Goal: Information Seeking & Learning: Learn about a topic

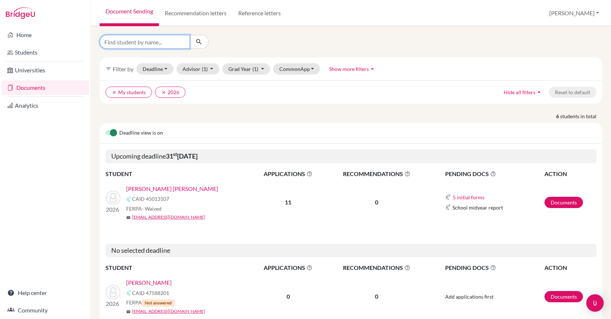
click at [174, 44] on input "Find student by name..." at bounding box center [145, 42] width 90 height 14
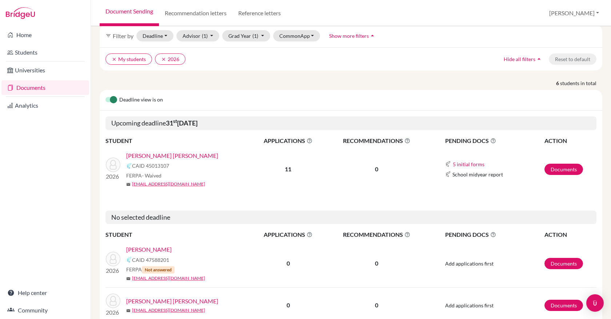
scroll to position [53, 0]
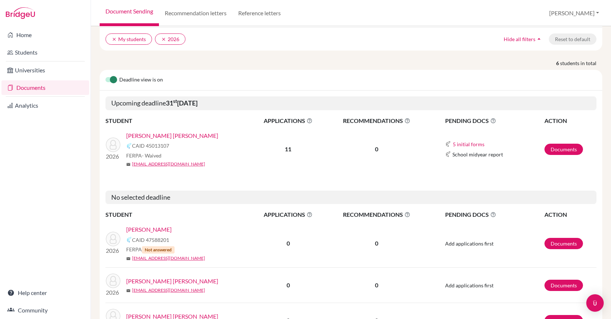
click at [172, 228] on link "Chedraui González, Shadya" at bounding box center [148, 229] width 45 height 9
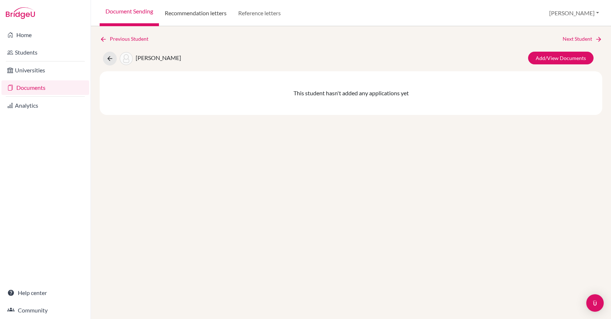
click at [189, 17] on link "Recommendation letters" at bounding box center [195, 13] width 73 height 26
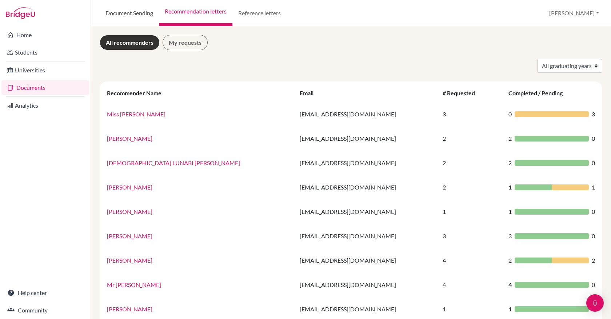
click at [131, 16] on link "Document Sending" at bounding box center [129, 13] width 59 height 26
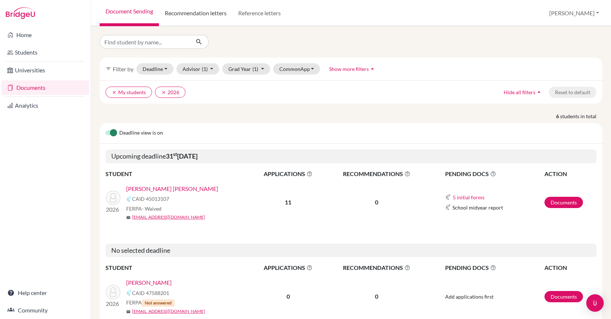
click at [175, 16] on link "Recommendation letters" at bounding box center [195, 13] width 73 height 26
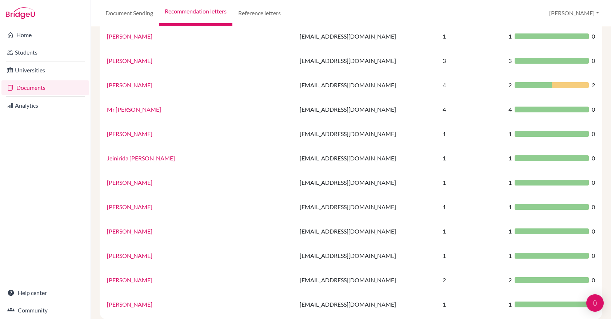
scroll to position [193, 0]
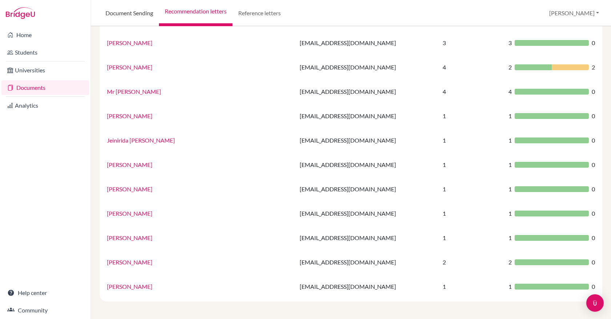
click at [135, 17] on link "Document Sending" at bounding box center [129, 13] width 59 height 26
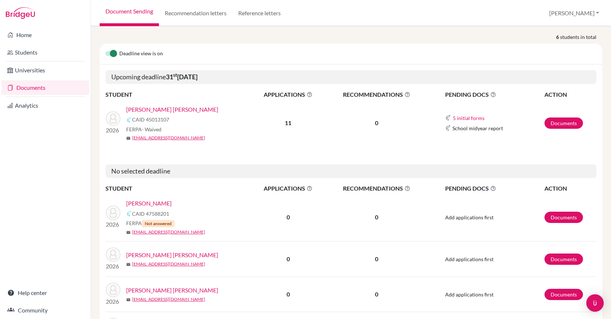
scroll to position [140, 0]
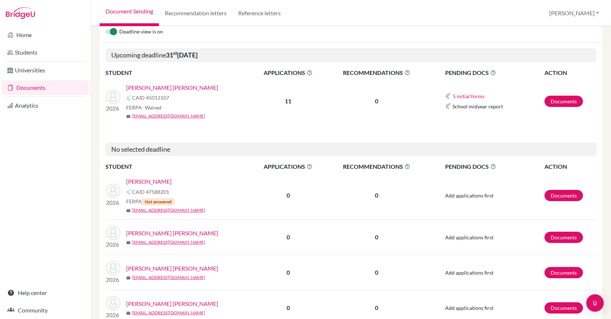
scroll to position [184, 0]
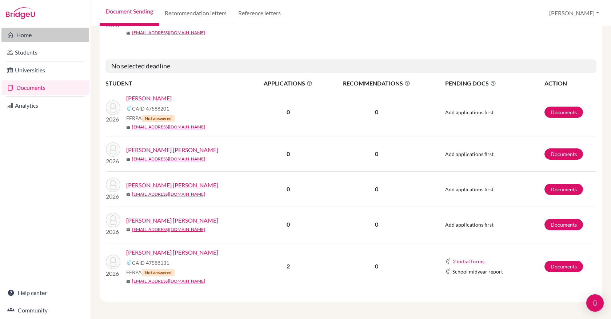
click at [43, 35] on link "Home" at bounding box center [45, 35] width 88 height 15
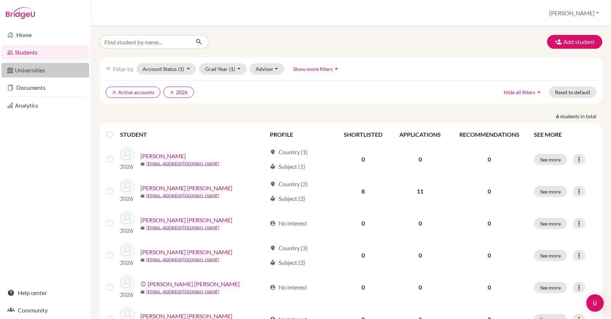
click at [51, 65] on link "Universities" at bounding box center [45, 70] width 88 height 15
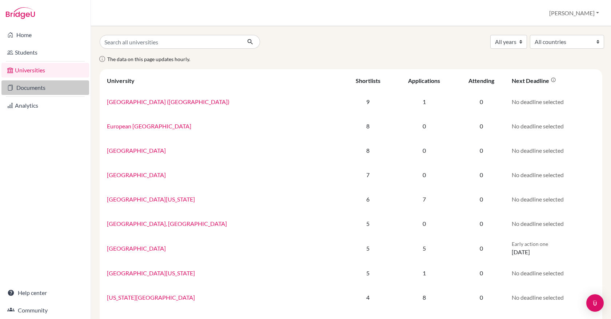
click at [55, 81] on link "Documents" at bounding box center [45, 87] width 88 height 15
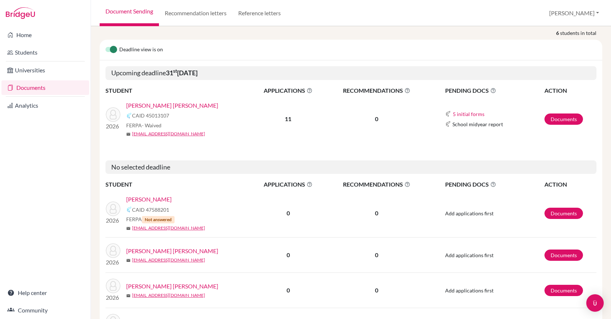
scroll to position [84, 0]
click at [172, 196] on link "[PERSON_NAME]" at bounding box center [148, 199] width 45 height 9
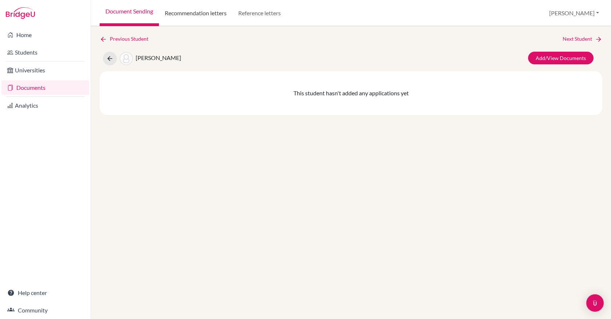
click at [187, 14] on link "Recommendation letters" at bounding box center [195, 13] width 73 height 26
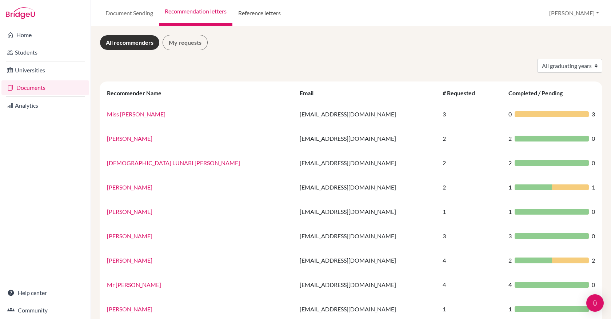
click at [255, 16] on link "Reference letters" at bounding box center [259, 13] width 54 height 26
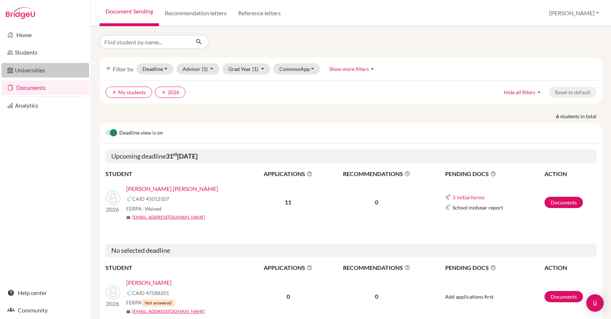
click at [47, 66] on link "Universities" at bounding box center [45, 70] width 88 height 15
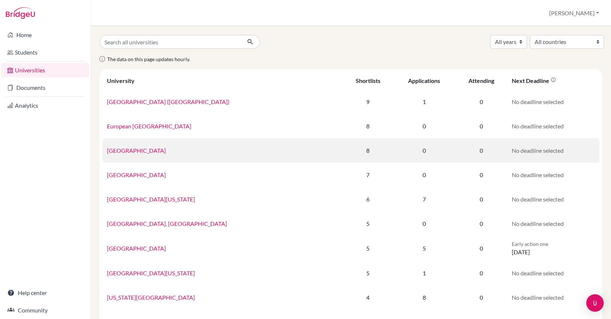
click at [158, 150] on link "Universidad del Norte Barranquilla" at bounding box center [136, 150] width 59 height 7
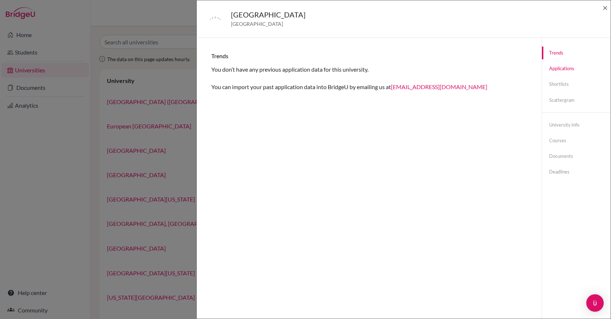
click at [562, 69] on link "Applications" at bounding box center [576, 68] width 69 height 13
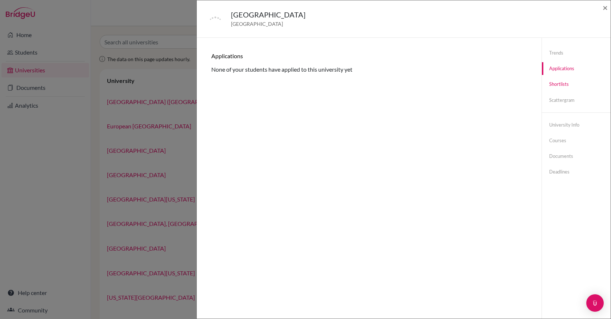
click at [562, 84] on link "Shortlists" at bounding box center [576, 84] width 69 height 13
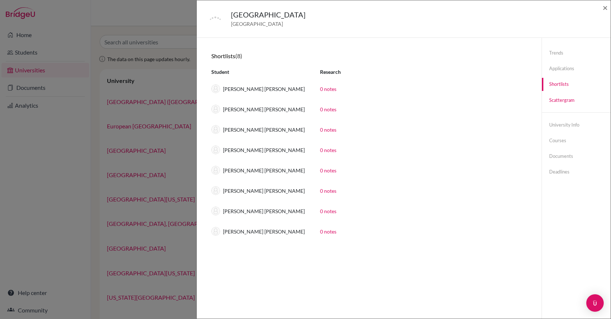
click at [559, 100] on link "Scattergram" at bounding box center [576, 100] width 69 height 13
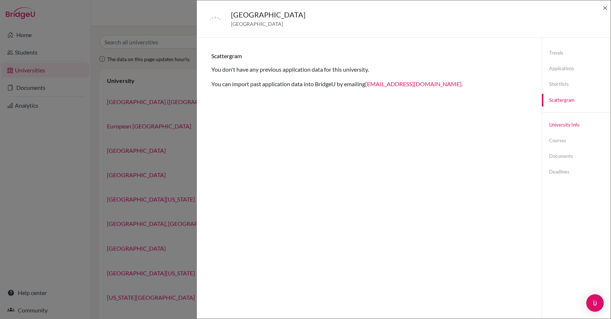
click at [559, 125] on link "University info" at bounding box center [576, 125] width 69 height 13
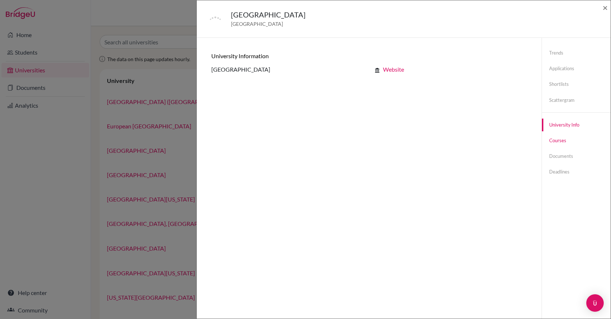
click at [557, 138] on link "Courses" at bounding box center [576, 140] width 69 height 13
click at [559, 159] on link "Documents" at bounding box center [576, 156] width 69 height 13
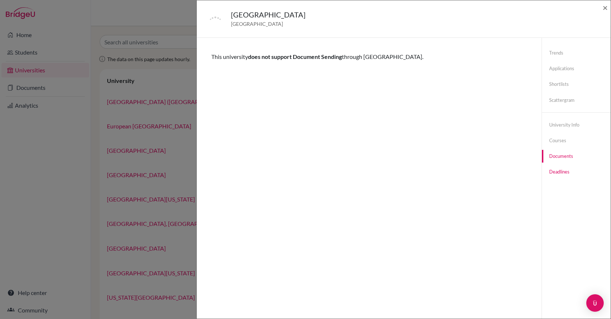
click at [559, 169] on link "Deadlines" at bounding box center [576, 172] width 69 height 13
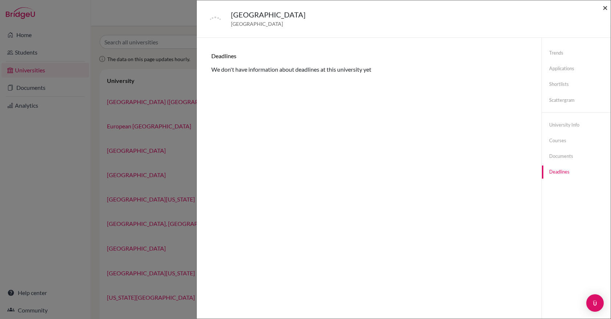
click at [607, 11] on span "×" at bounding box center [605, 7] width 5 height 11
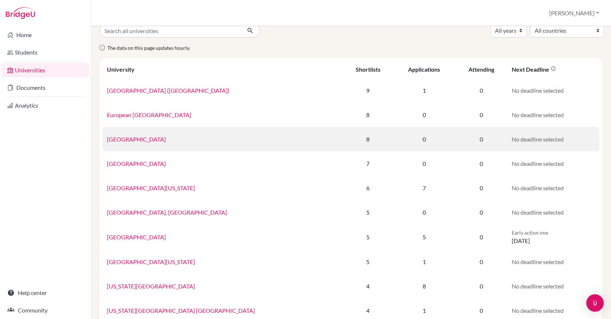
scroll to position [16, 0]
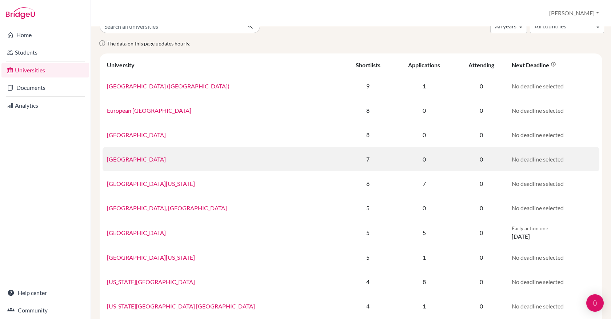
click at [152, 158] on link "University of Navarra" at bounding box center [136, 159] width 59 height 7
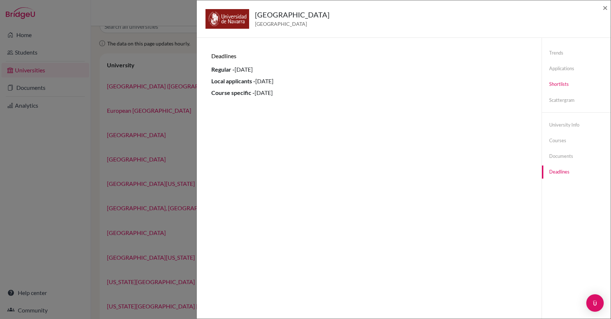
click at [565, 85] on link "Shortlists" at bounding box center [576, 84] width 69 height 13
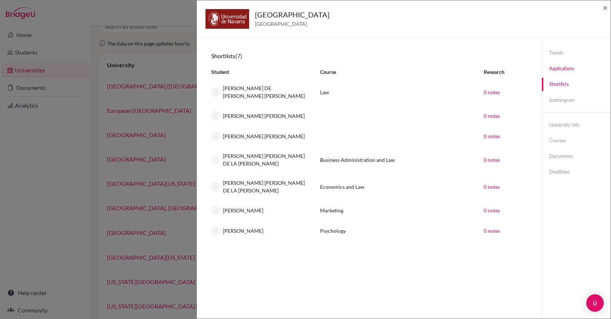
click at [562, 69] on link "Applications" at bounding box center [576, 68] width 69 height 13
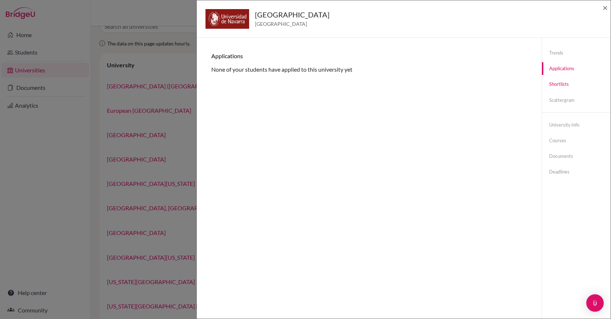
click at [557, 83] on link "Shortlists" at bounding box center [576, 84] width 69 height 13
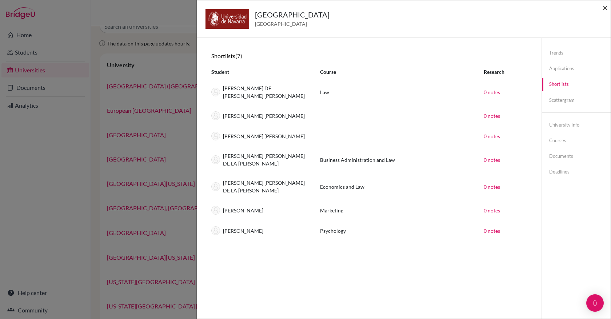
click at [605, 4] on span "×" at bounding box center [605, 7] width 5 height 11
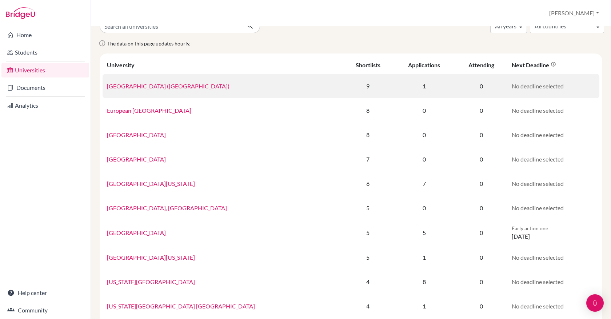
click at [151, 83] on link "IE University (Madrid)" at bounding box center [168, 86] width 123 height 7
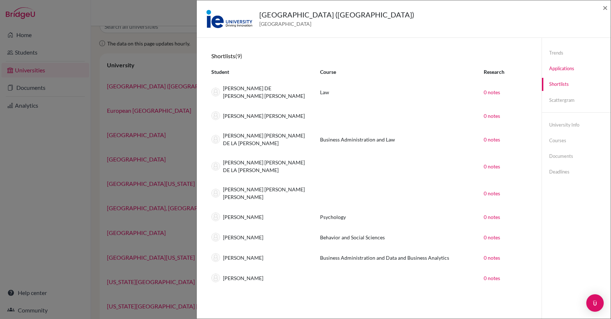
click at [559, 72] on link "Applications" at bounding box center [576, 68] width 69 height 13
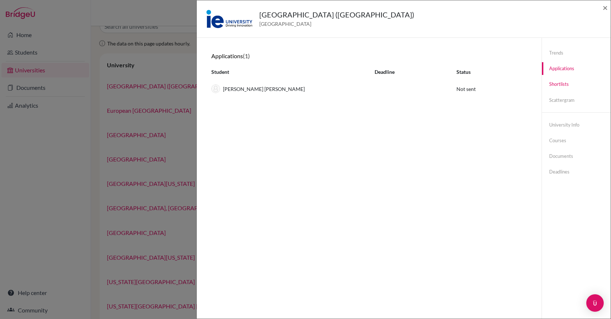
click at [560, 86] on link "Shortlists" at bounding box center [576, 84] width 69 height 13
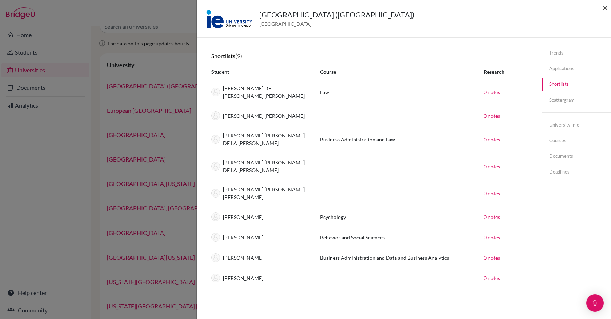
click at [603, 8] on span "×" at bounding box center [605, 7] width 5 height 11
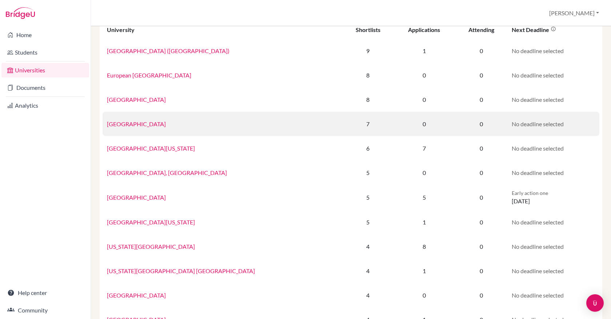
scroll to position [57, 0]
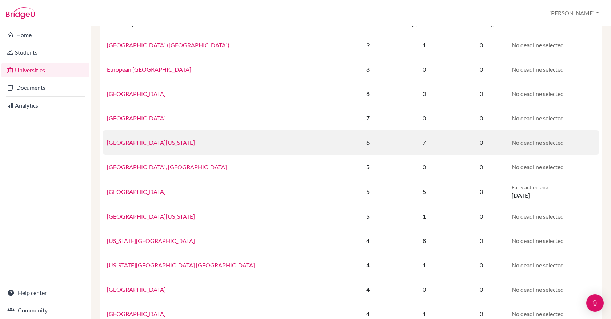
click at [164, 143] on link "University of Central Florida" at bounding box center [151, 142] width 88 height 7
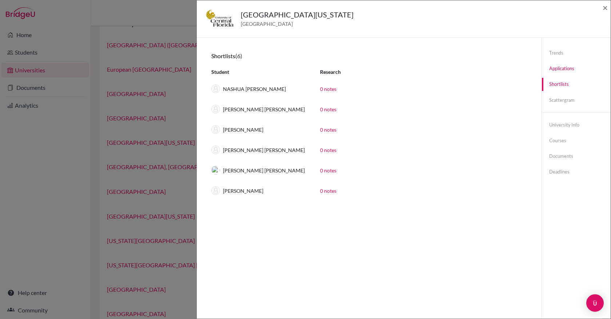
click at [566, 69] on link "Applications" at bounding box center [576, 68] width 69 height 13
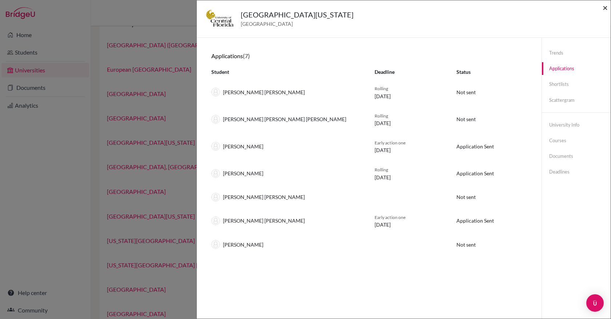
click at [603, 7] on span "×" at bounding box center [605, 7] width 5 height 11
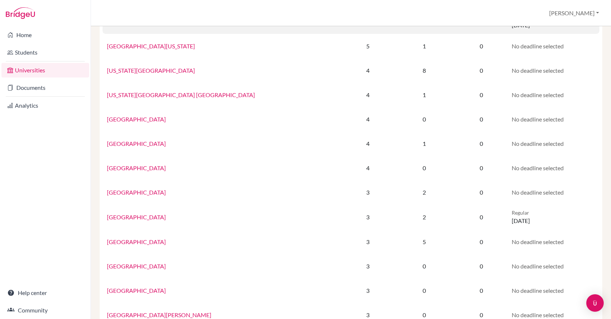
scroll to position [232, 0]
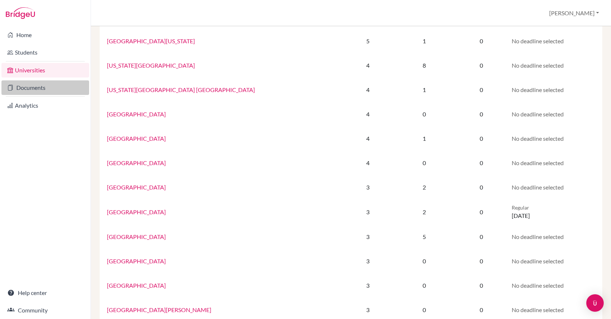
click at [54, 88] on link "Documents" at bounding box center [45, 87] width 88 height 15
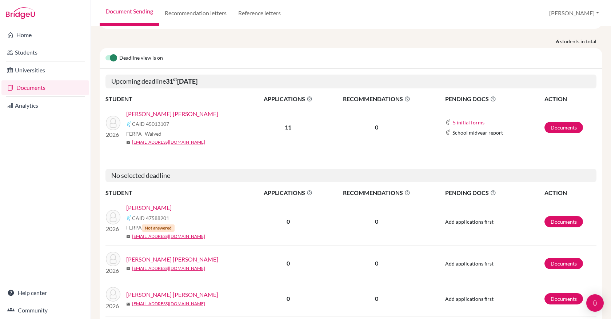
scroll to position [135, 0]
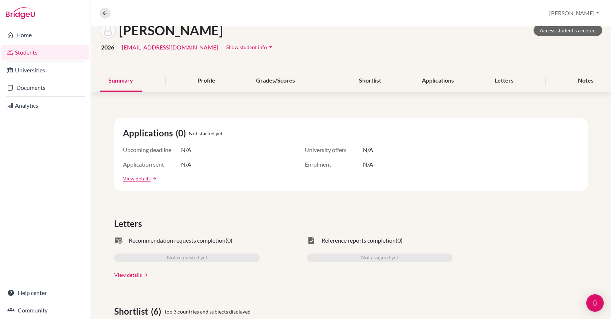
scroll to position [51, 0]
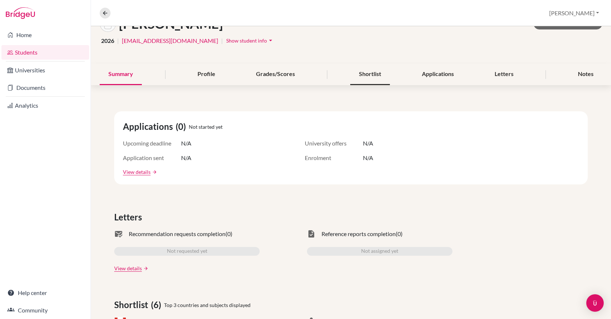
click at [363, 77] on div "Shortlist" at bounding box center [370, 74] width 40 height 21
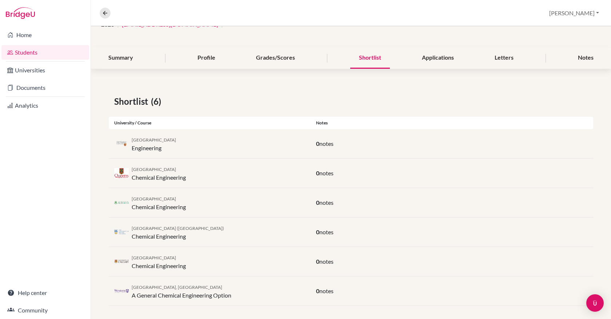
scroll to position [72, 0]
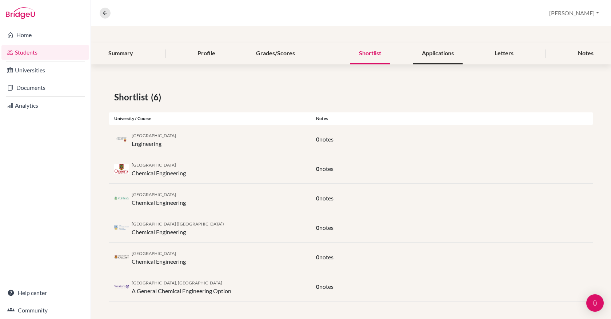
click at [434, 58] on div "Applications" at bounding box center [437, 53] width 49 height 21
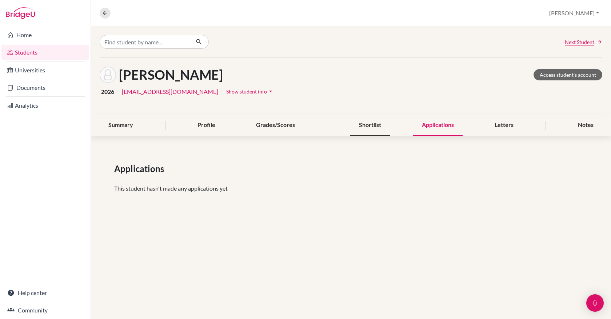
click at [379, 127] on div "Shortlist" at bounding box center [370, 125] width 40 height 21
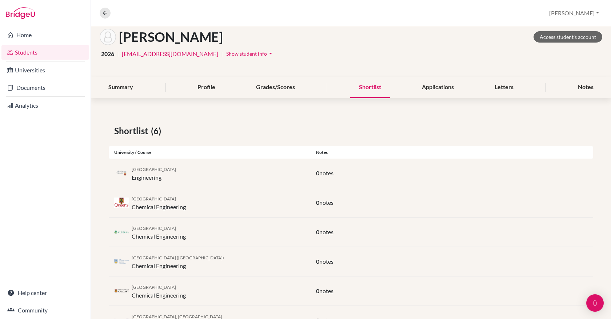
scroll to position [72, 0]
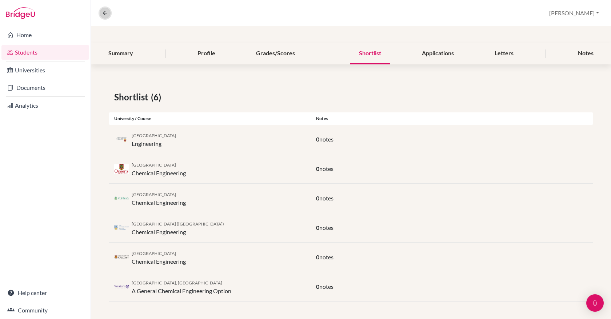
click at [105, 14] on icon at bounding box center [105, 13] width 7 height 7
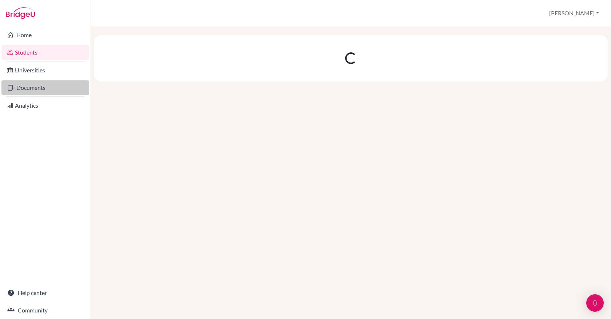
click at [43, 82] on link "Documents" at bounding box center [45, 87] width 88 height 15
